Goal: Browse casually

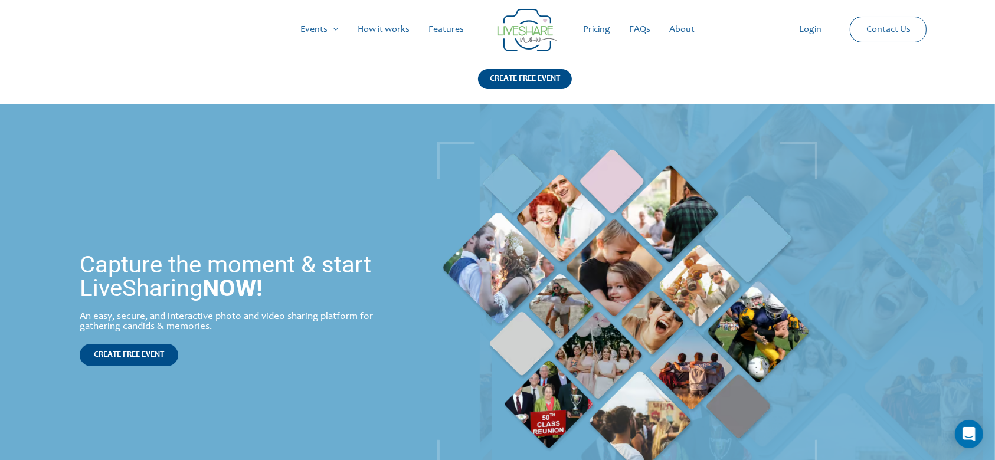
click at [548, 424] on img at bounding box center [627, 309] width 380 height 335
